Goal: Feedback & Contribution: Leave review/rating

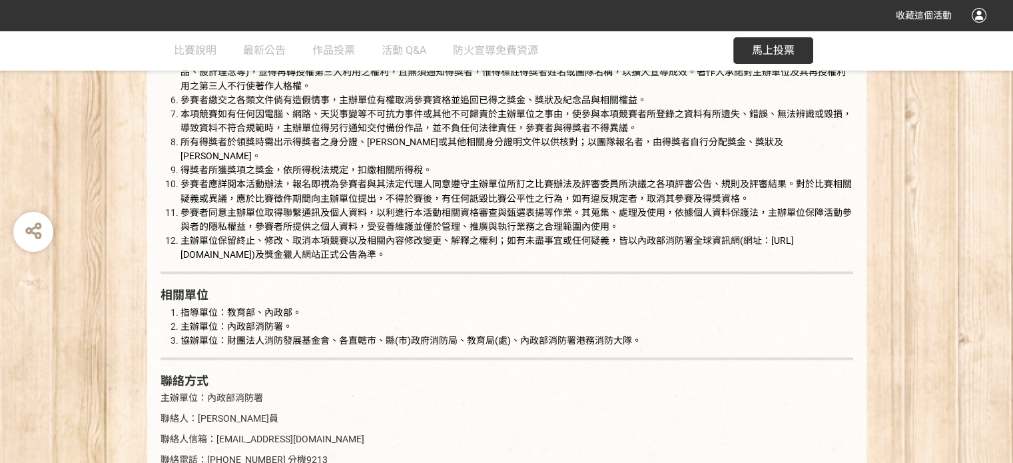
scroll to position [2561, 0]
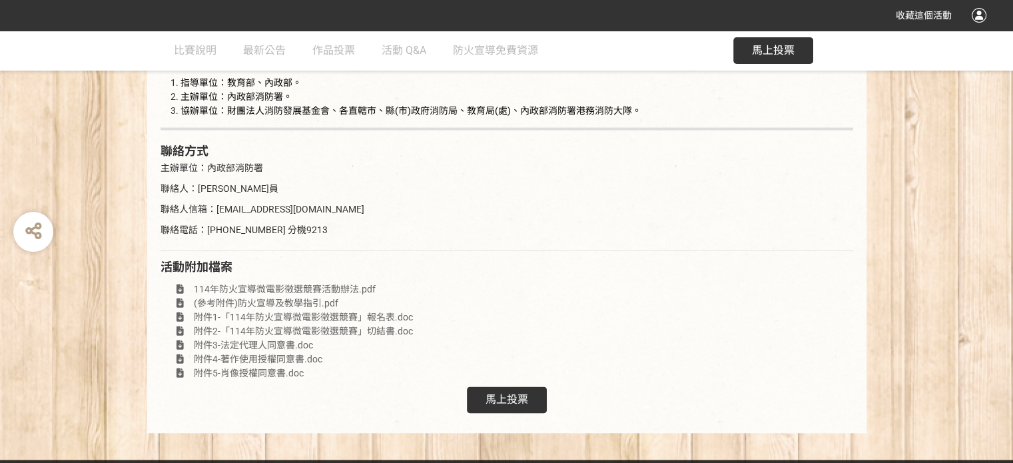
click at [533, 394] on div "馬上投票" at bounding box center [507, 400] width 80 height 27
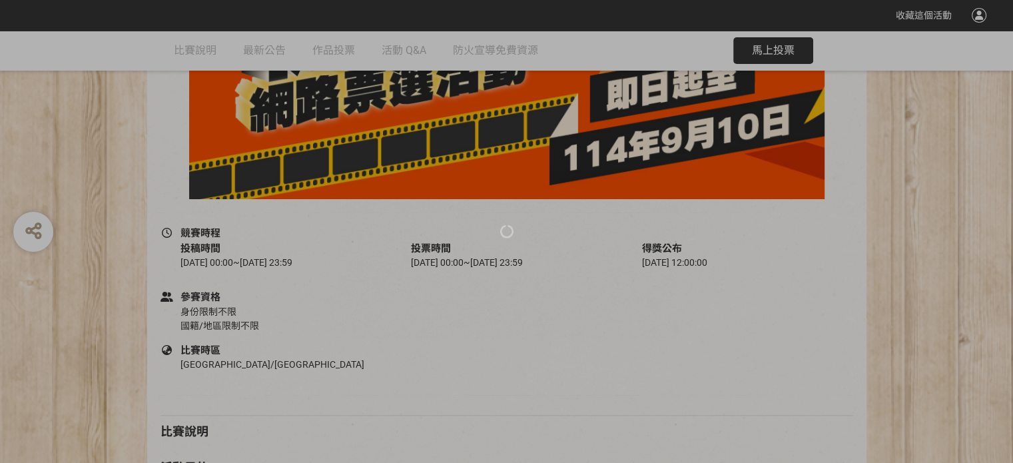
scroll to position [362, 0]
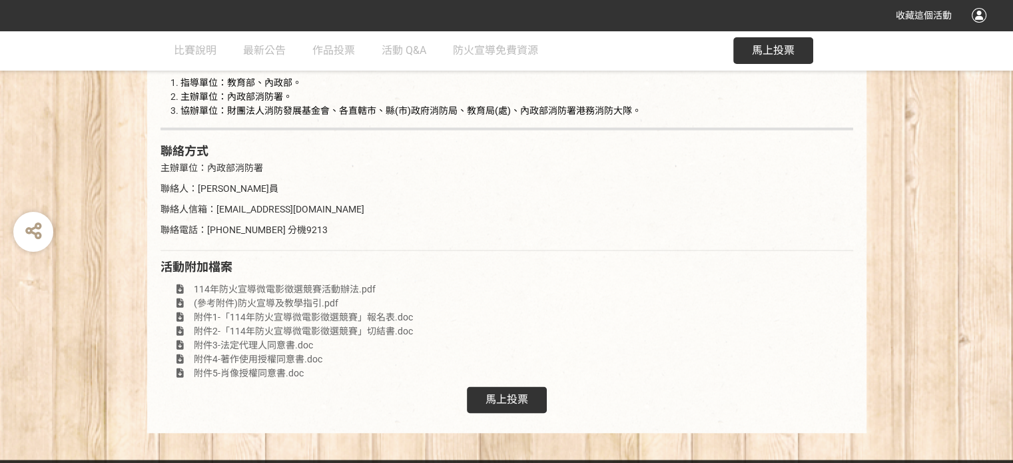
click at [539, 387] on div "馬上投票" at bounding box center [507, 400] width 80 height 27
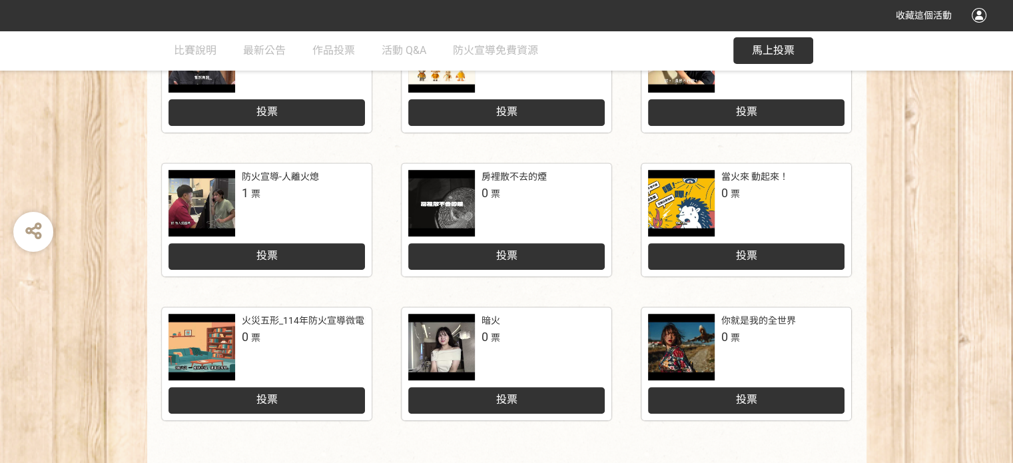
scroll to position [696, 0]
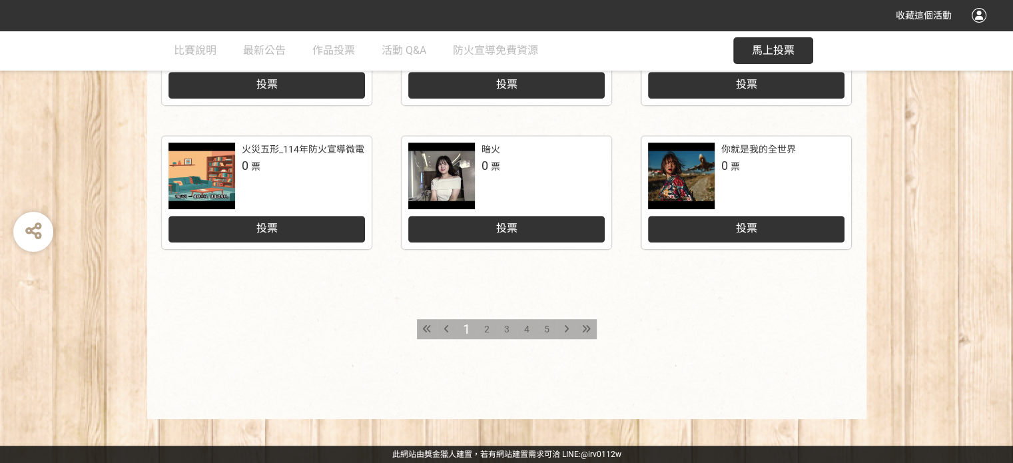
click at [550, 327] on div "5" at bounding box center [547, 329] width 20 height 20
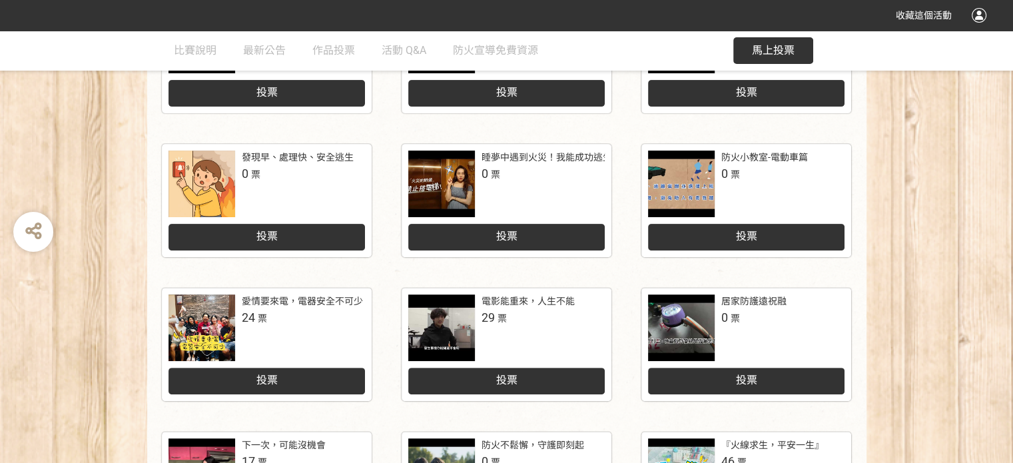
scroll to position [600, 0]
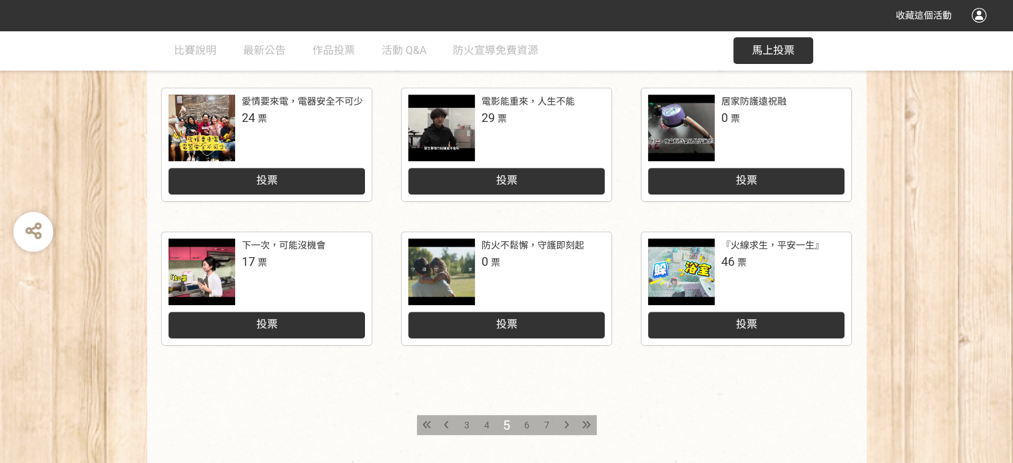
click at [688, 280] on div at bounding box center [681, 272] width 67 height 67
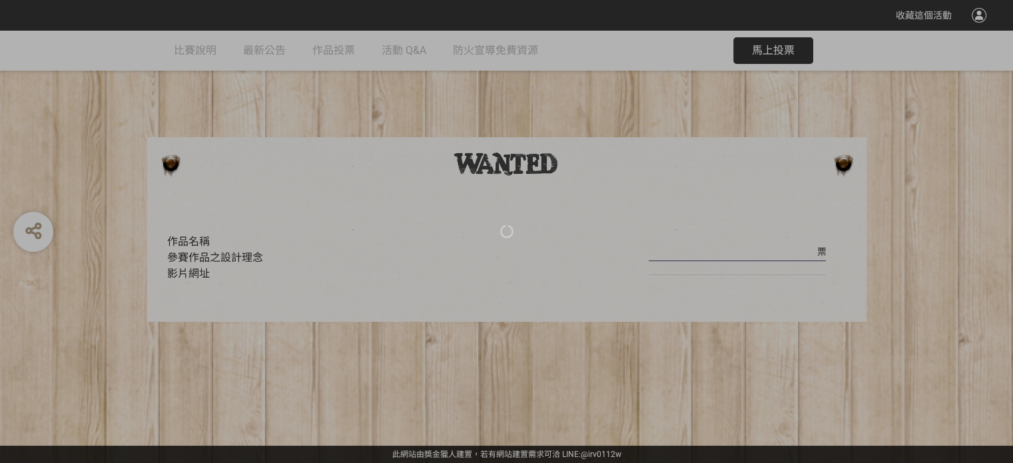
click at [377, 380] on div at bounding box center [506, 231] width 1013 height 463
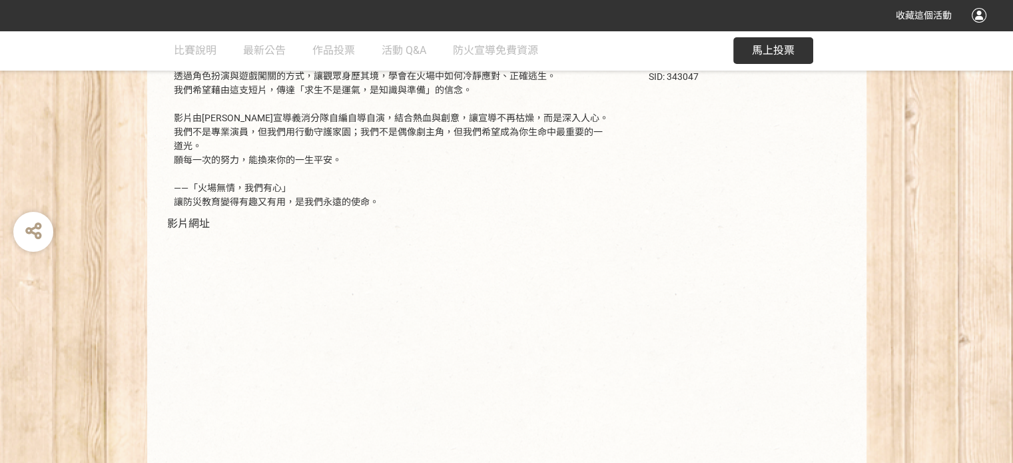
scroll to position [149, 0]
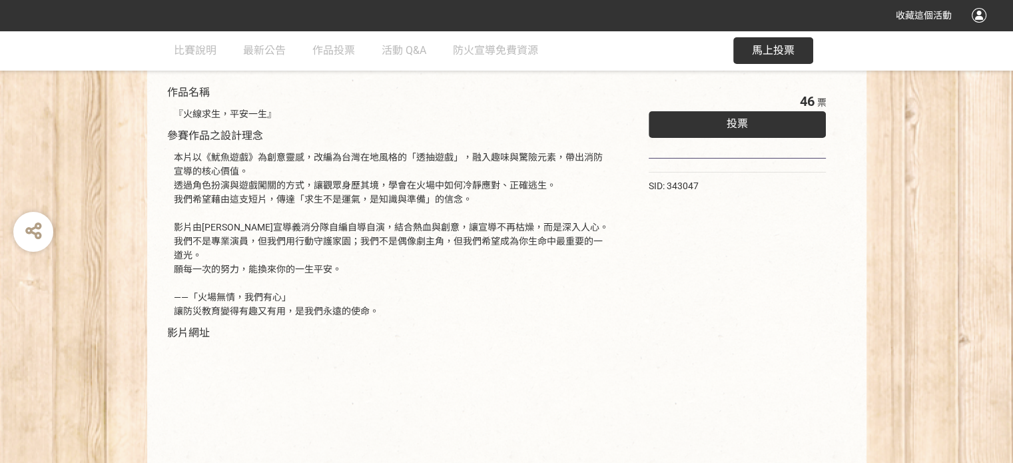
click at [762, 115] on div "投票" at bounding box center [738, 124] width 178 height 27
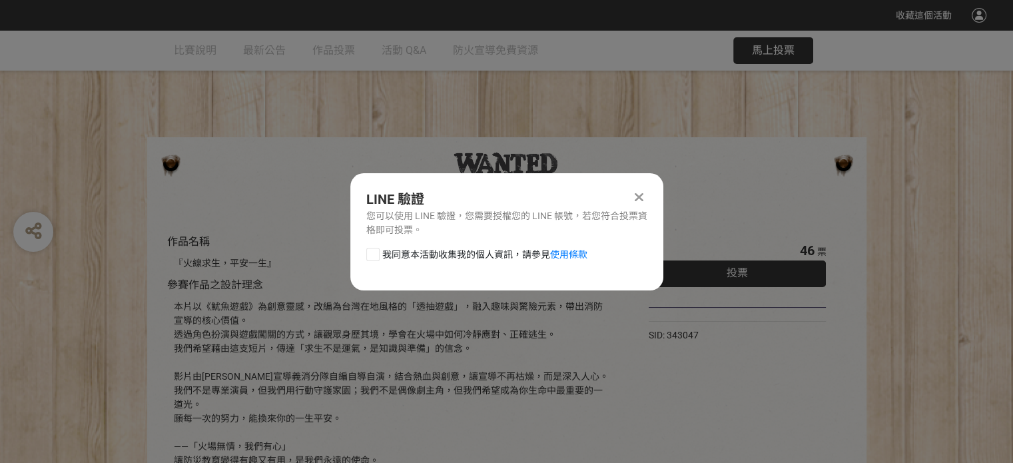
scroll to position [0, 0]
click at [371, 251] on div at bounding box center [372, 254] width 13 height 13
checkbox input "true"
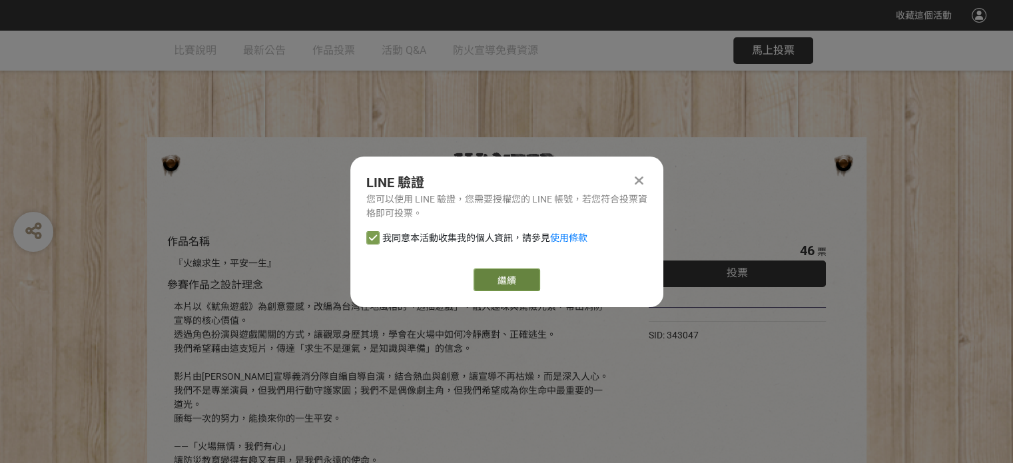
click at [485, 279] on link "繼續" at bounding box center [507, 280] width 67 height 23
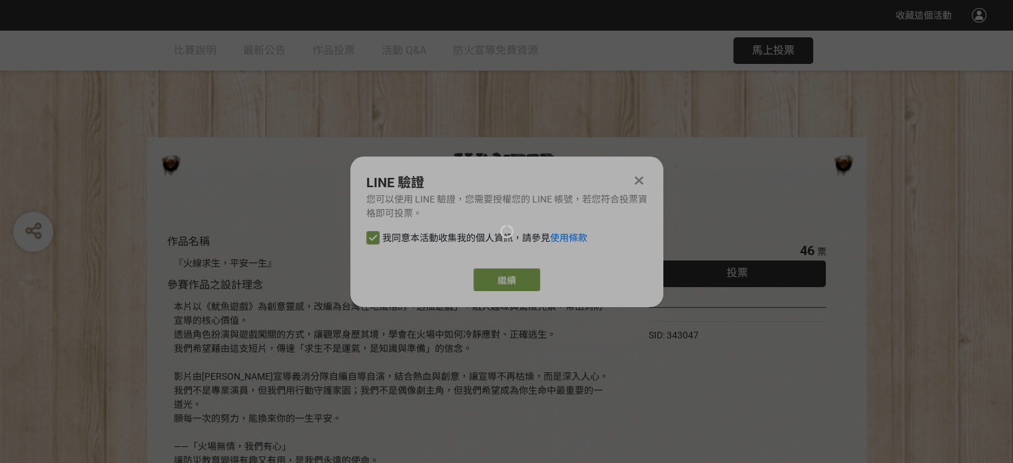
click at [506, 279] on div at bounding box center [506, 231] width 1013 height 463
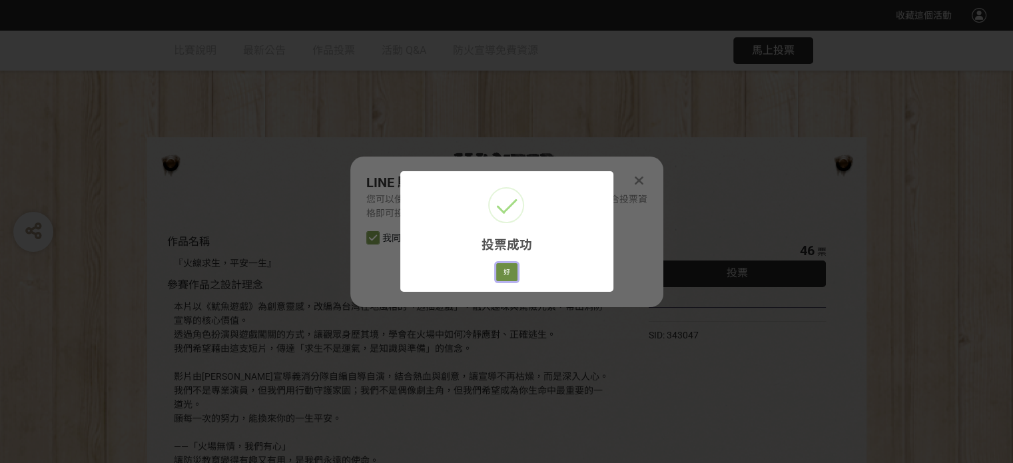
click at [503, 273] on button "好" at bounding box center [506, 272] width 21 height 19
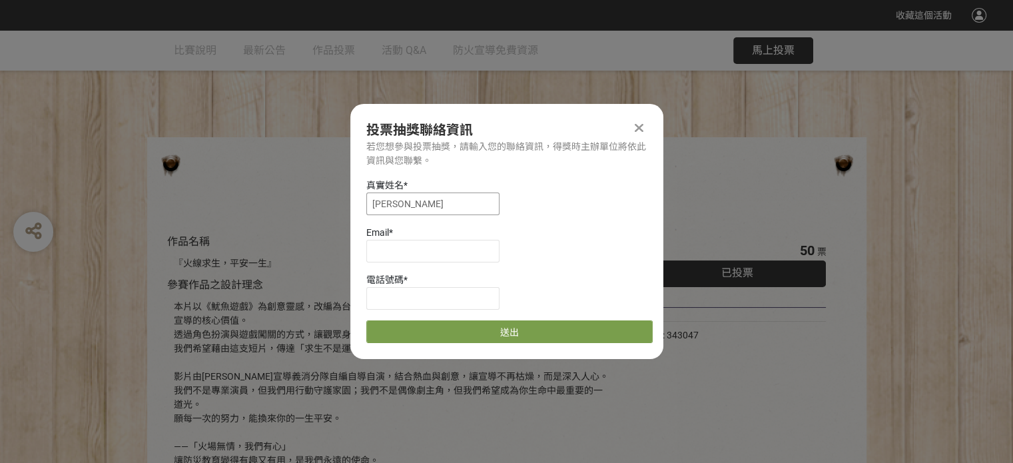
drag, startPoint x: 408, startPoint y: 202, endPoint x: 334, endPoint y: 199, distance: 74.7
click at [334, 199] on div "收藏這個活動 此網站由獎金獵人建置，若有網站建置需求 可洽 LINE: @irv0112w 分享 投票抽獎聯絡資訊 若您想參與投票抽獎，請輸入您的聯絡資訊，得…" at bounding box center [506, 406] width 1013 height 812
type input "李青樺"
type input "janet741140@gmail.com"
type input "0937248242"
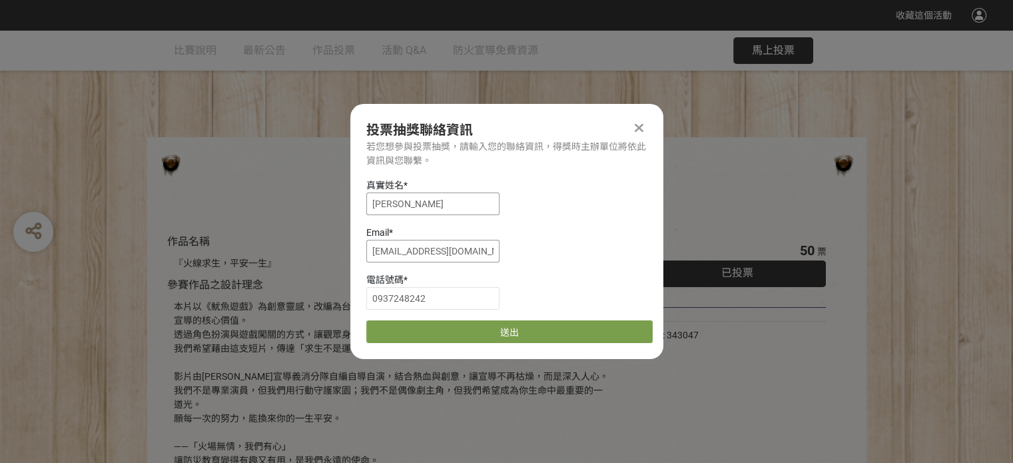
type input "李"
click at [415, 252] on input "janet741140@gmail.com" at bounding box center [432, 251] width 133 height 23
type input "janet741130@gmail.com"
drag, startPoint x: 566, startPoint y: 244, endPoint x: 560, endPoint y: 250, distance: 8.5
click at [564, 245] on div "Email * janet741130@gmail.com" at bounding box center [509, 244] width 287 height 37
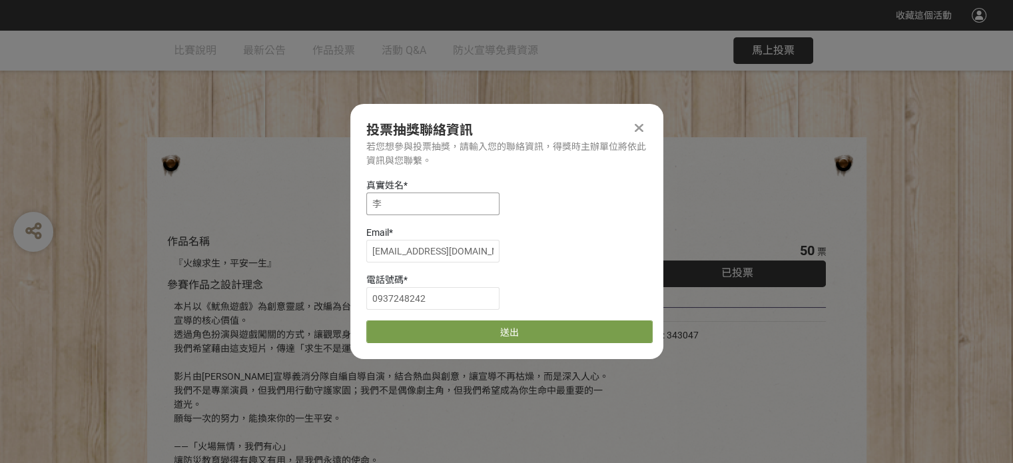
click at [428, 211] on input "李" at bounding box center [432, 204] width 133 height 23
type input "李青樺"
click at [514, 211] on div "真實姓名 * 李青樺" at bounding box center [509, 197] width 287 height 37
click at [442, 202] on input "李青樺" at bounding box center [432, 204] width 133 height 23
click at [540, 241] on div "Email * janet741130@gmail.com" at bounding box center [509, 244] width 287 height 37
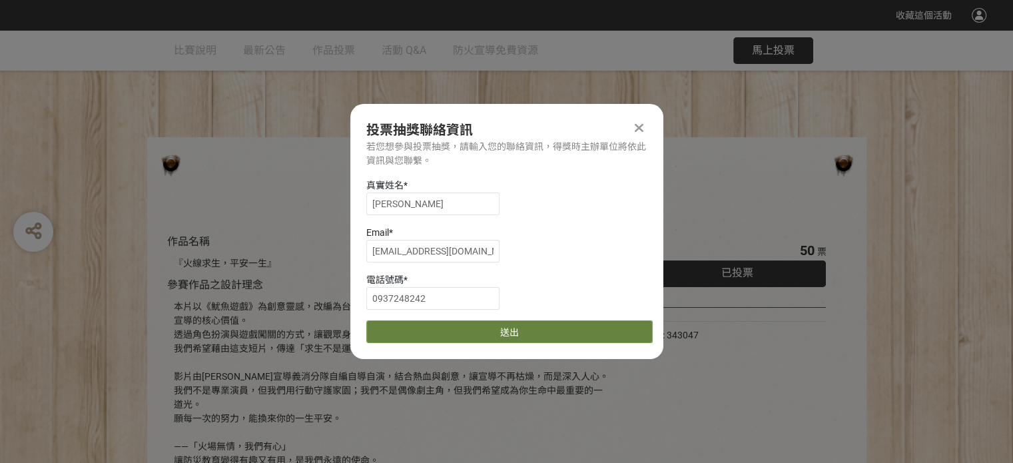
click at [504, 335] on button "送出" at bounding box center [509, 331] width 287 height 23
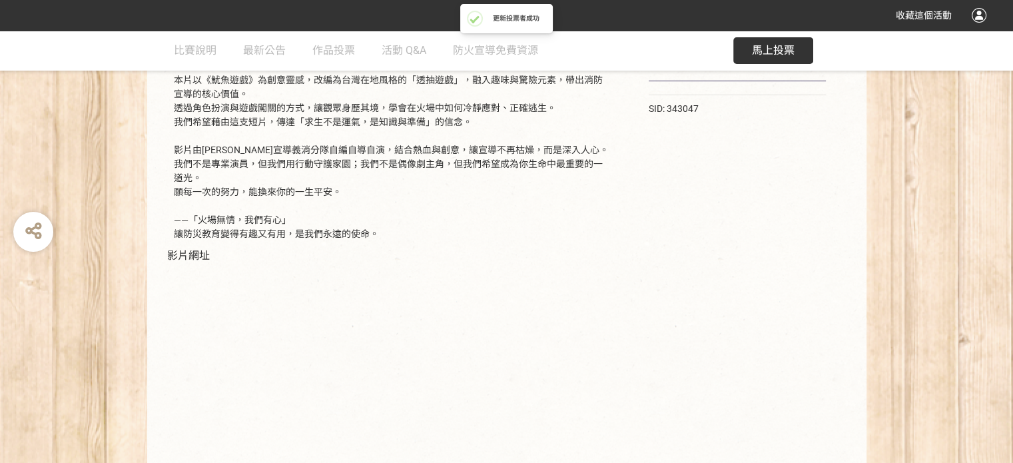
scroll to position [283, 0]
